Goal: Task Accomplishment & Management: Complete application form

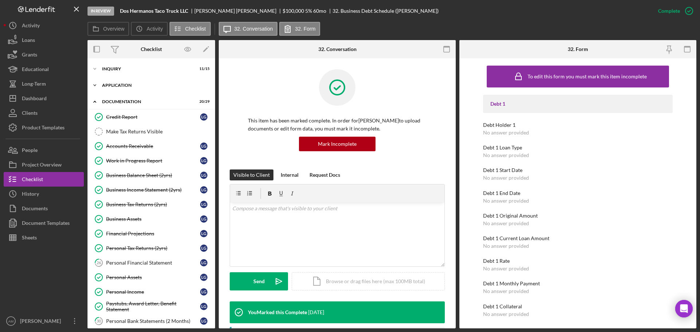
click at [122, 85] on div "Application" at bounding box center [154, 85] width 104 height 4
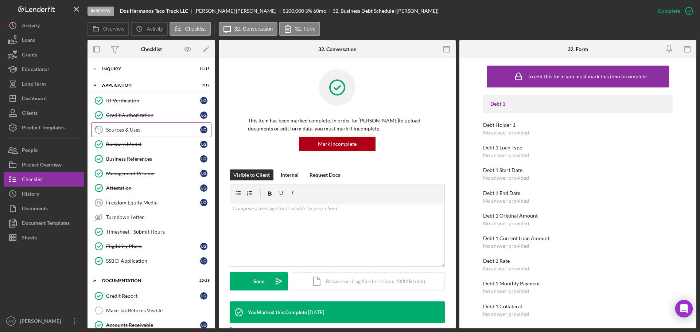
click at [117, 128] on div "Sources & Uses" at bounding box center [153, 130] width 94 height 6
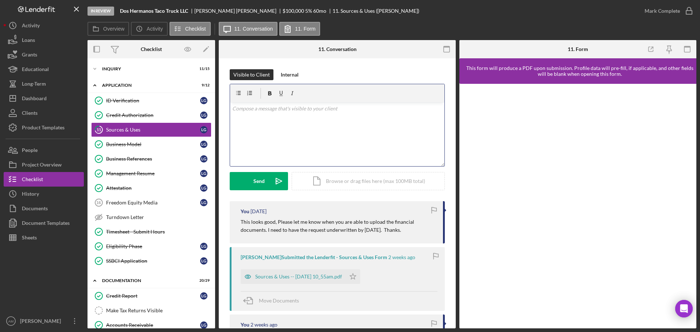
click at [295, 135] on div "v Color teal Color pink Remove color Add row above Add row below Add column bef…" at bounding box center [337, 134] width 214 height 64
click at [264, 182] on div "Send" at bounding box center [258, 181] width 11 height 18
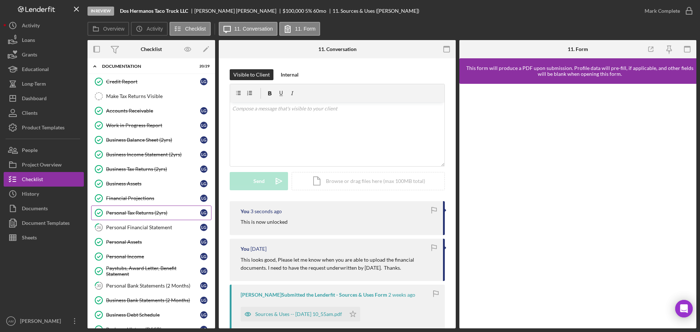
scroll to position [219, 0]
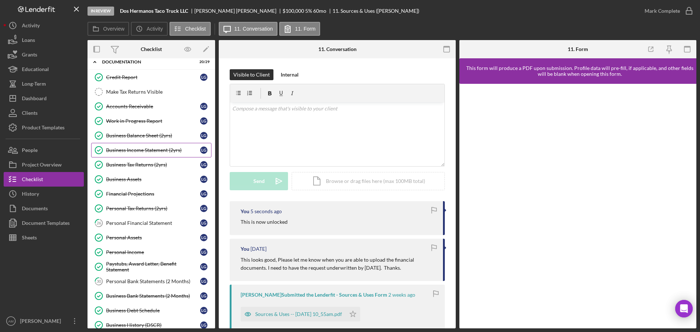
click at [136, 147] on div "Business Income Statement (2yrs)" at bounding box center [153, 150] width 94 height 6
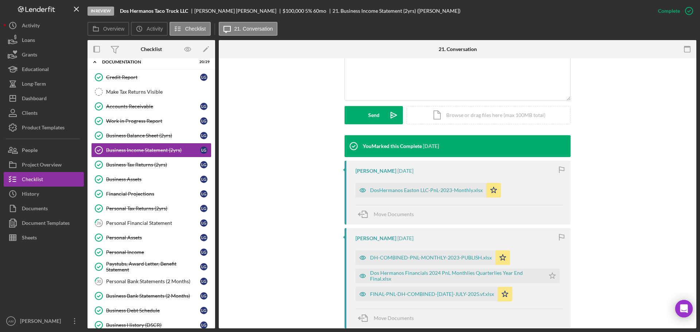
scroll to position [182, 0]
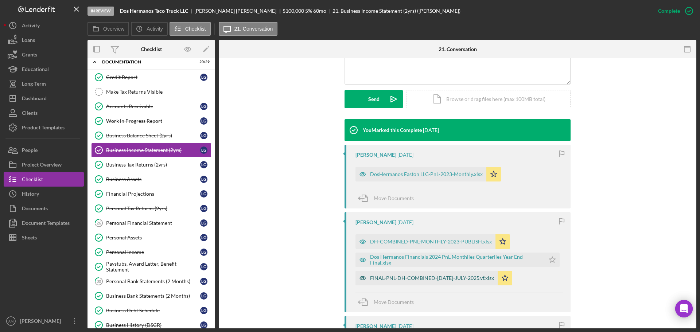
click at [430, 277] on div "FINAL-PNL-DH-COMBINED-[DATE]-JULY-2025.vf.xlsx" at bounding box center [432, 278] width 124 height 6
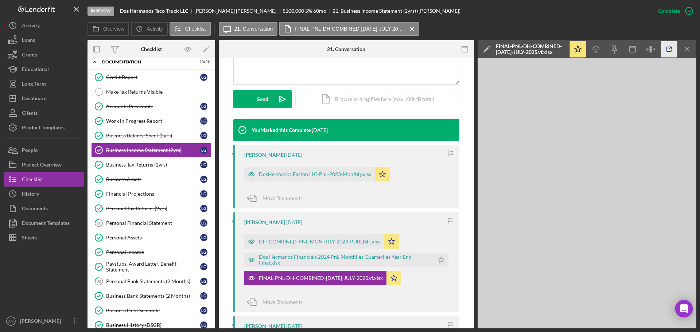
click at [668, 50] on icon "button" at bounding box center [669, 49] width 16 height 16
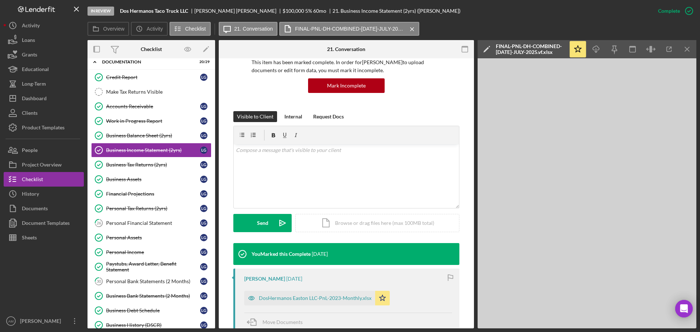
scroll to position [36, 0]
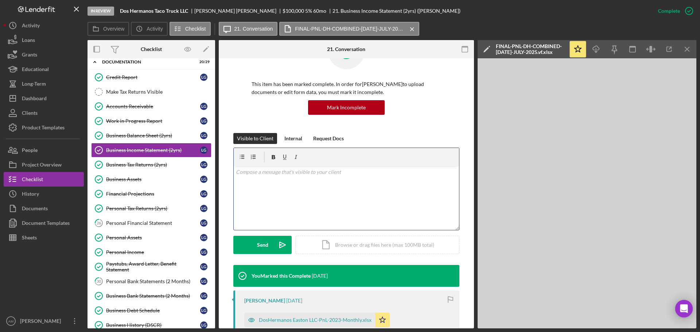
click at [251, 182] on div "v Color teal Color pink Remove color Add row above Add row below Add column bef…" at bounding box center [346, 198] width 225 height 64
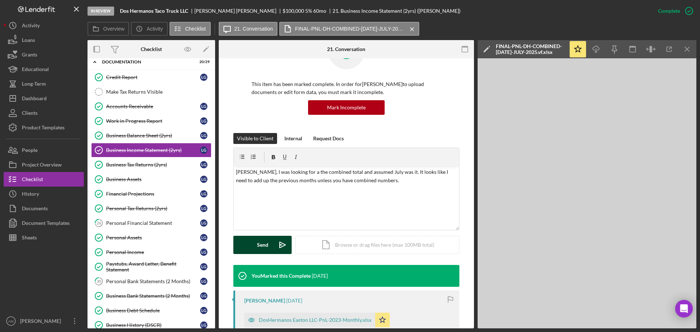
drag, startPoint x: 261, startPoint y: 246, endPoint x: 263, endPoint y: 243, distance: 3.8
click at [261, 246] on div "Send" at bounding box center [262, 245] width 11 height 18
